Goal: Task Accomplishment & Management: Complete application form

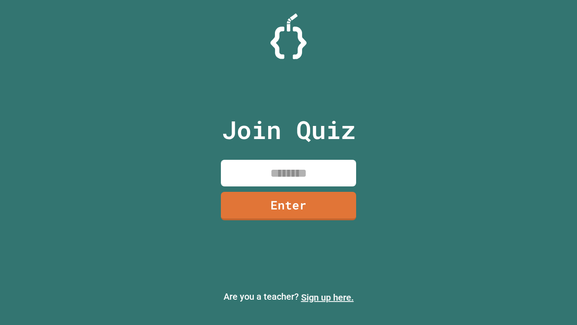
click at [327, 297] on link "Sign up here." at bounding box center [327, 297] width 53 height 11
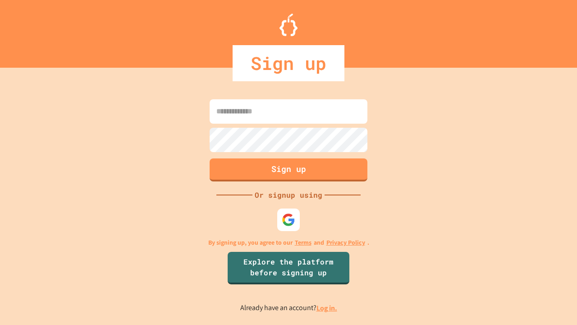
click at [327, 307] on link "Log in." at bounding box center [327, 307] width 21 height 9
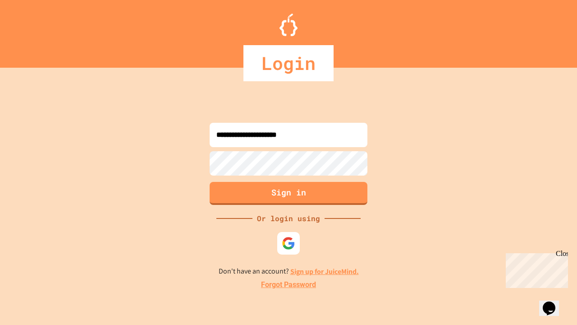
type input "**********"
